Goal: Connect with others: Connect with others

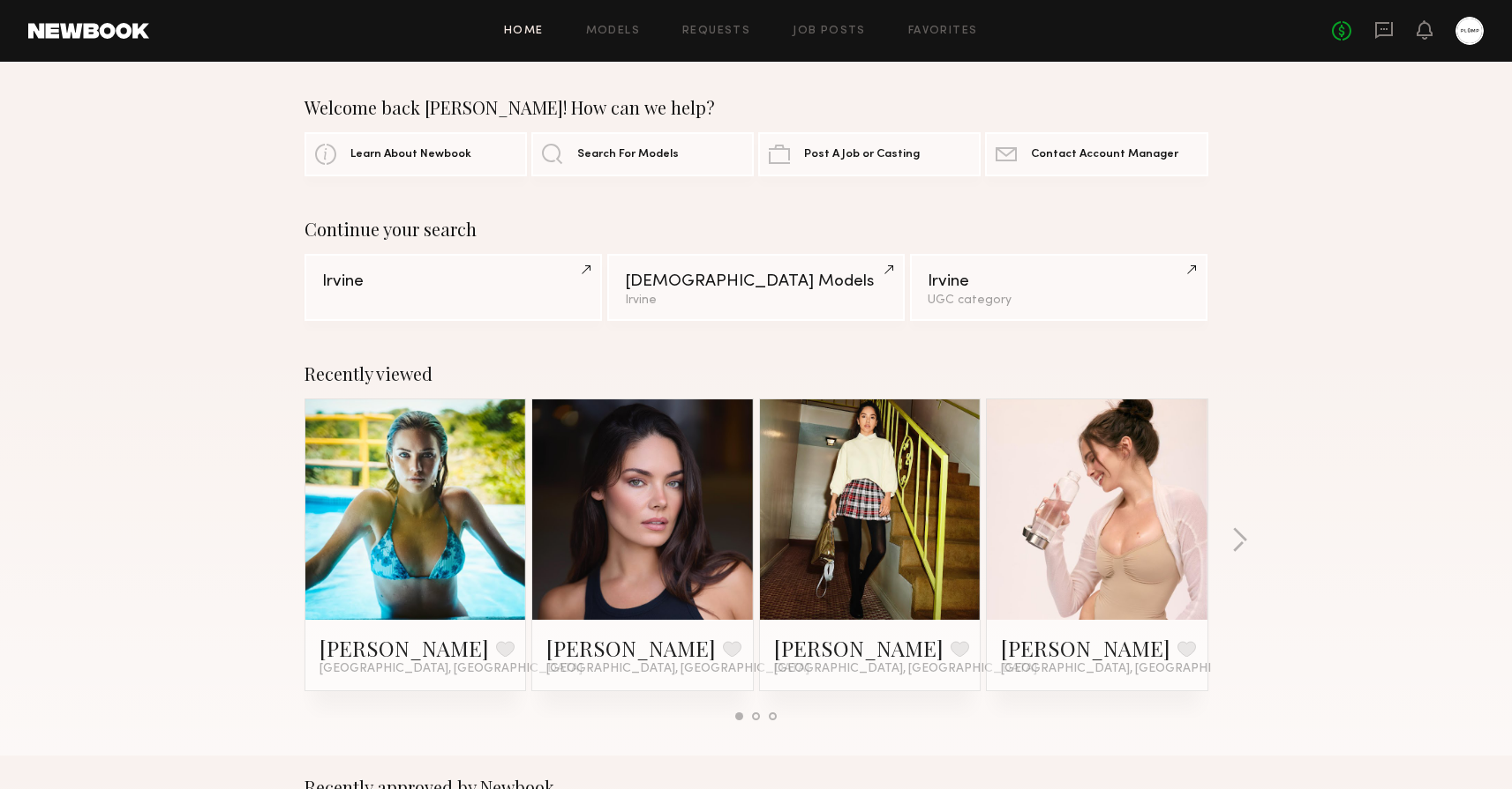
click at [1385, 47] on header "Home Models Requests Job Posts Favorites Sign Out No fees up to $5,000" at bounding box center [756, 30] width 1512 height 62
click at [1383, 30] on icon at bounding box center [1384, 30] width 20 height 20
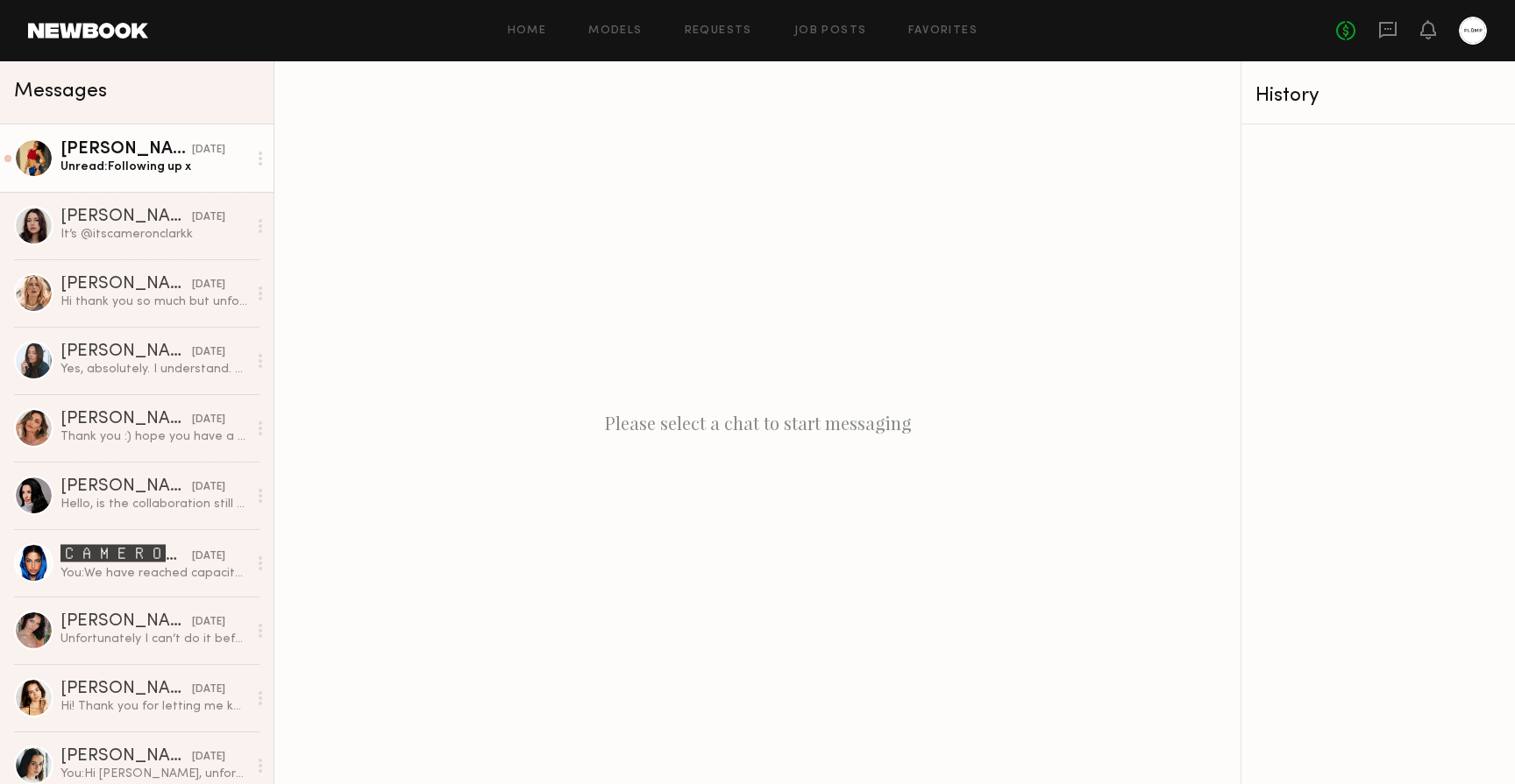
click at [154, 177] on link "Kirra W. yesterday Unread: Following up x" at bounding box center [137, 157] width 274 height 67
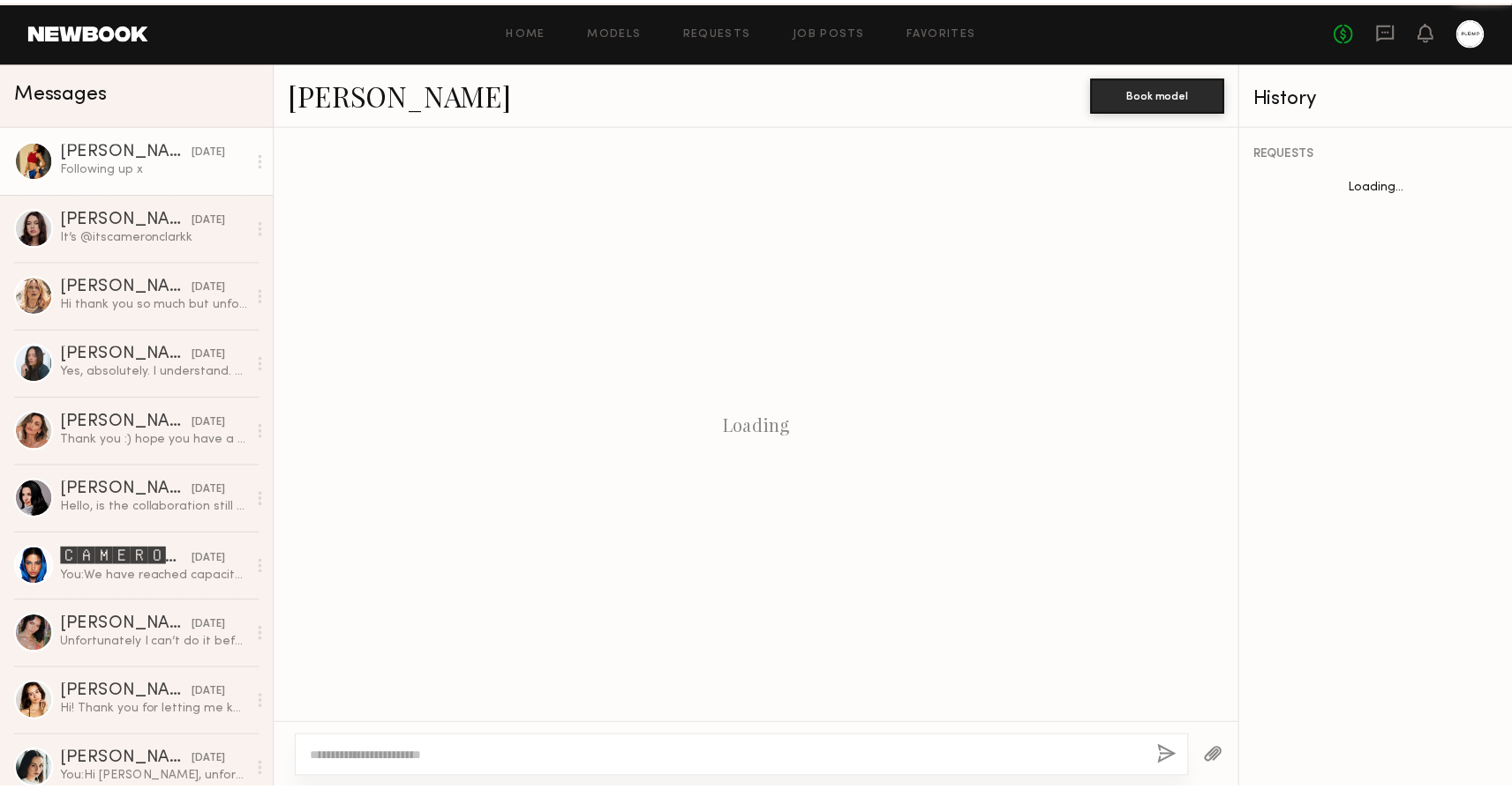
scroll to position [1093, 0]
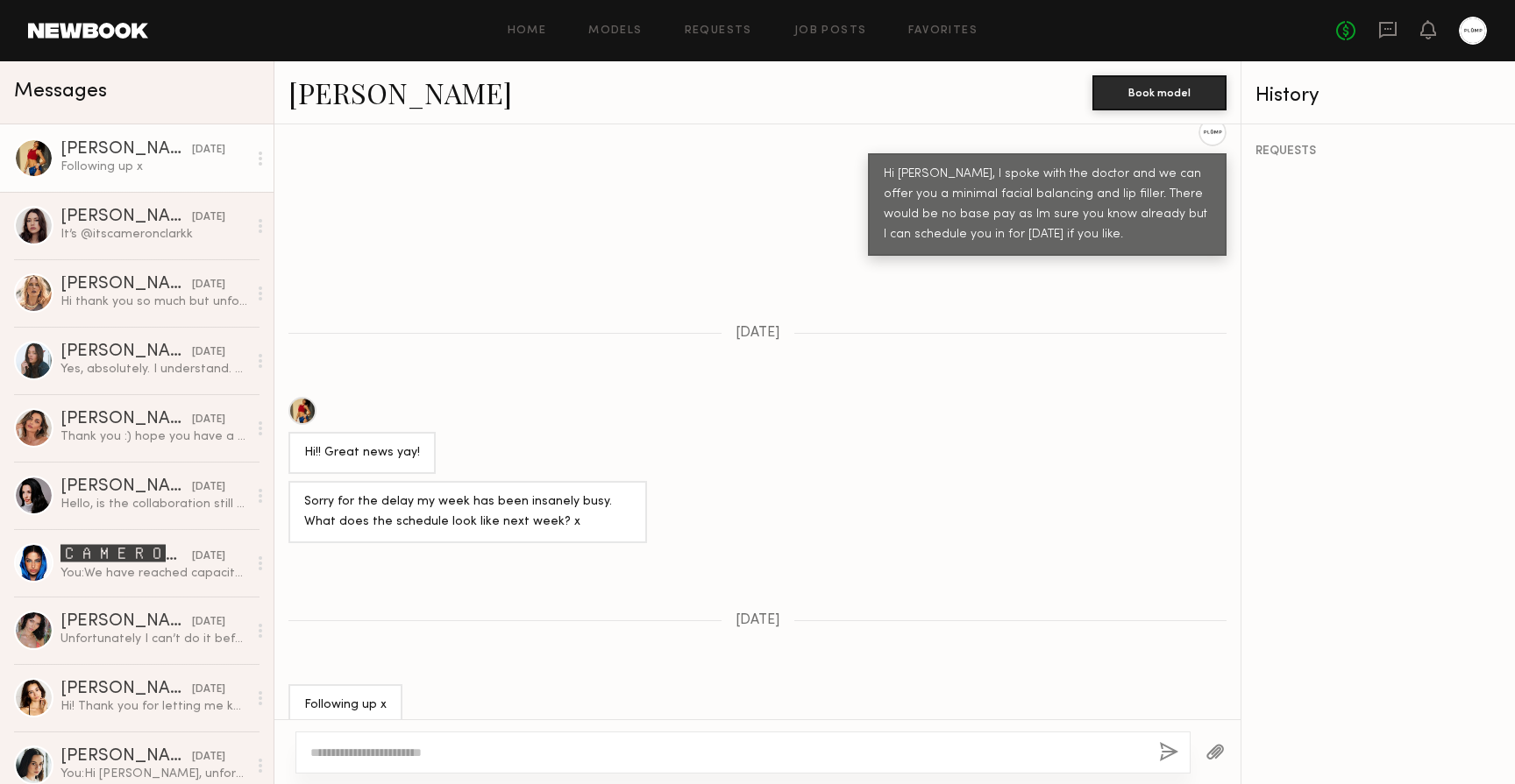
click at [368, 86] on link "Kirra W." at bounding box center [400, 92] width 224 height 38
click at [32, 24] on link at bounding box center [88, 30] width 120 height 16
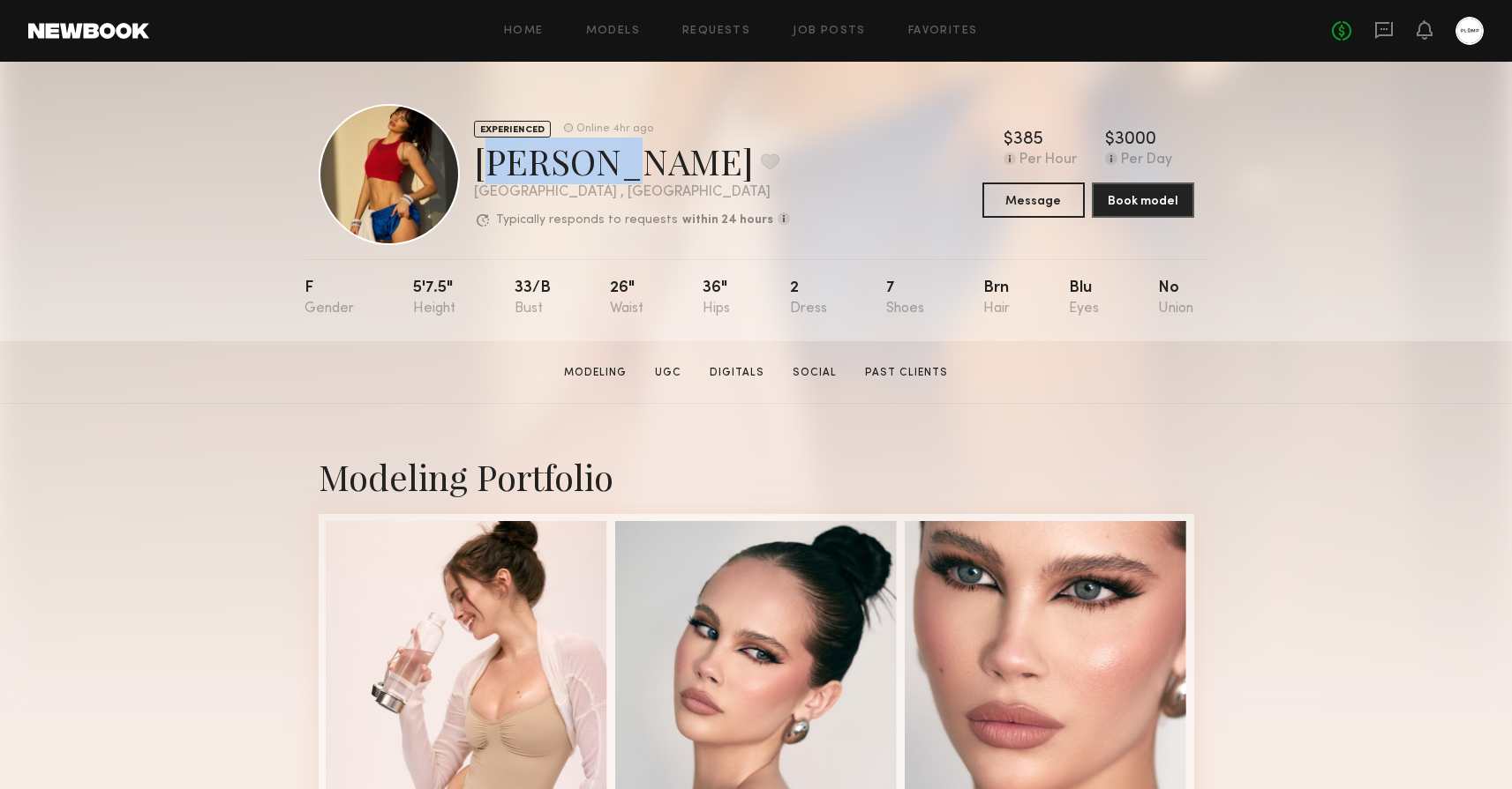
drag, startPoint x: 475, startPoint y: 166, endPoint x: 598, endPoint y: 166, distance: 123.0
click at [598, 166] on div "[PERSON_NAME] Favorite" at bounding box center [631, 161] width 316 height 47
copy div "Kirra W"
click at [207, 376] on section "[PERSON_NAME] Modeling UGC Digitals Social Past Clients Message Book Model" at bounding box center [756, 373] width 1512 height 63
